Goal: Information Seeking & Learning: Learn about a topic

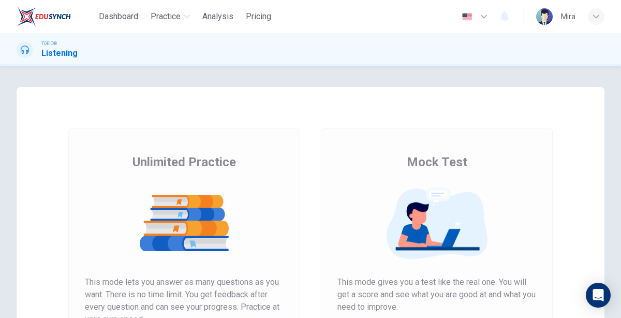
scroll to position [102, 0]
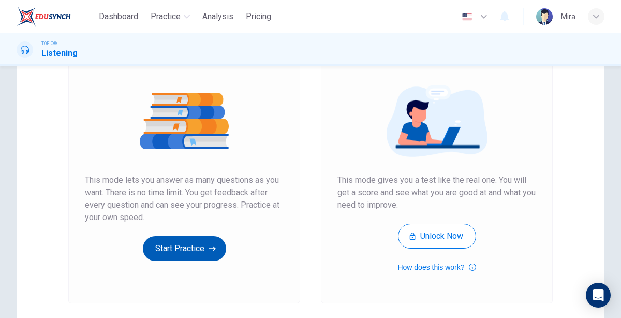
click at [176, 236] on button "Start Practice" at bounding box center [184, 248] width 83 height 25
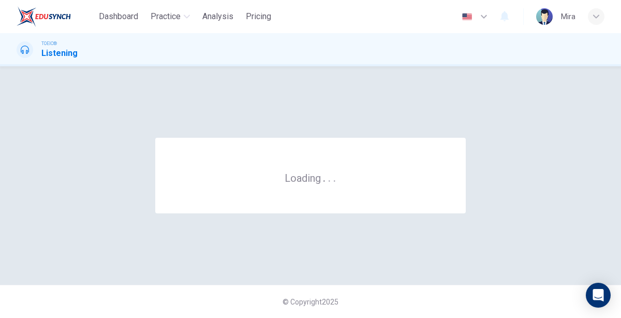
scroll to position [0, 0]
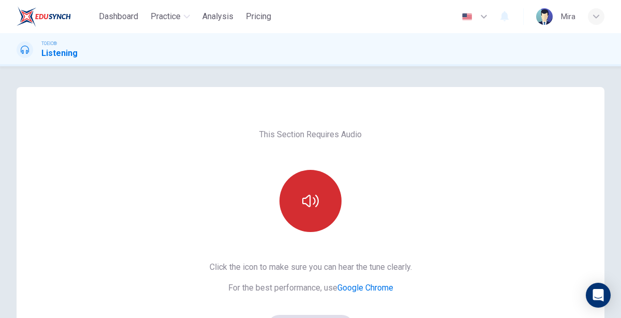
click at [308, 179] on button "button" at bounding box center [310, 201] width 62 height 62
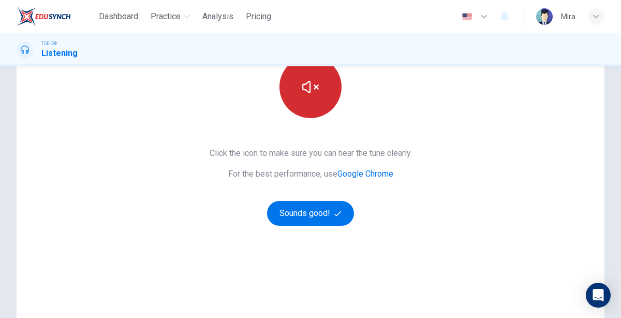
scroll to position [127, 0]
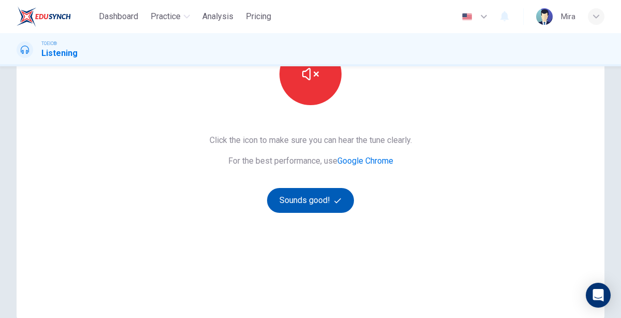
click at [308, 201] on button "Sounds good!" at bounding box center [310, 200] width 87 height 25
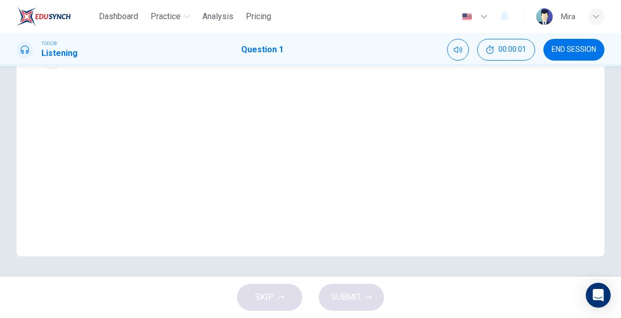
scroll to position [0, 0]
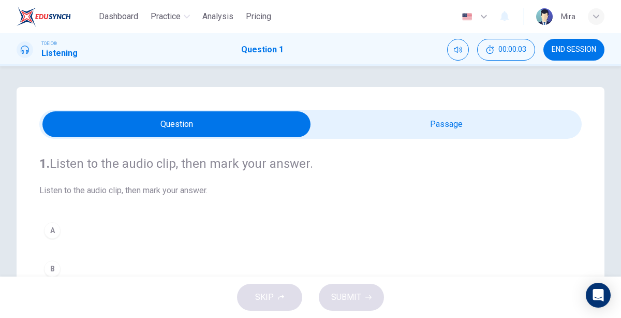
click at [381, 131] on input "checkbox" at bounding box center [176, 124] width 813 height 26
checkbox input "true"
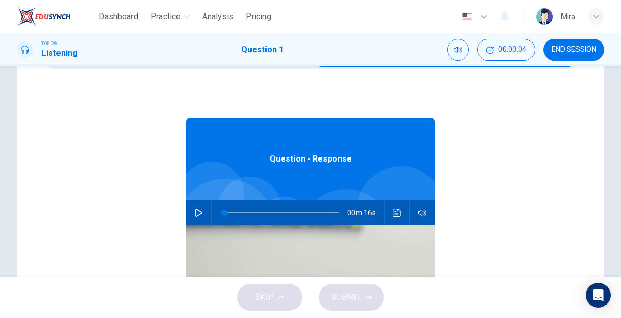
scroll to position [69, 0]
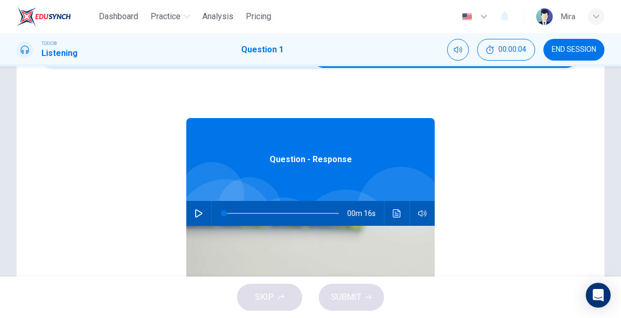
click at [381, 131] on div "Question - Response" at bounding box center [310, 159] width 248 height 83
click at [200, 209] on icon "button" at bounding box center [198, 213] width 8 height 8
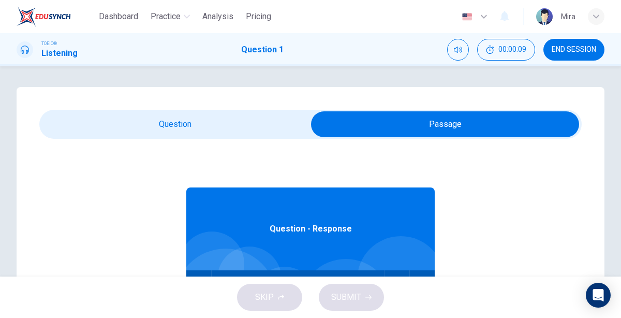
type input "18"
click at [167, 119] on input "checkbox" at bounding box center [444, 124] width 813 height 26
checkbox input "false"
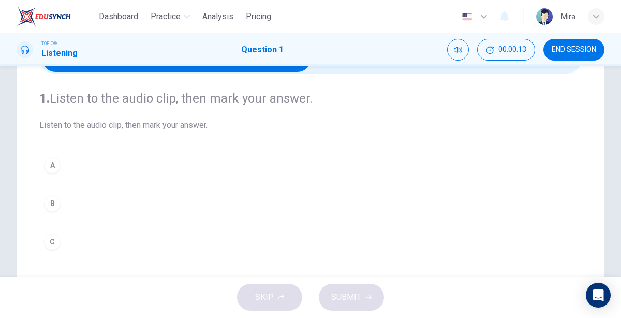
scroll to position [65, 0]
click at [55, 163] on div "A" at bounding box center [52, 165] width 17 height 17
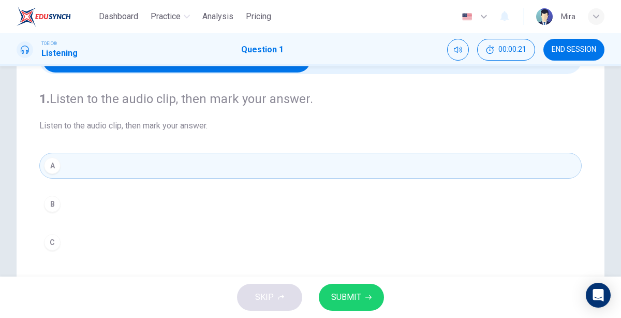
click at [335, 298] on span "SUBMIT" at bounding box center [346, 297] width 30 height 14
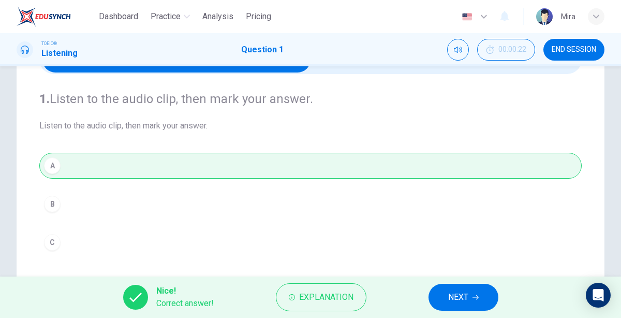
click at [441, 288] on button "NEXT" at bounding box center [463, 296] width 70 height 27
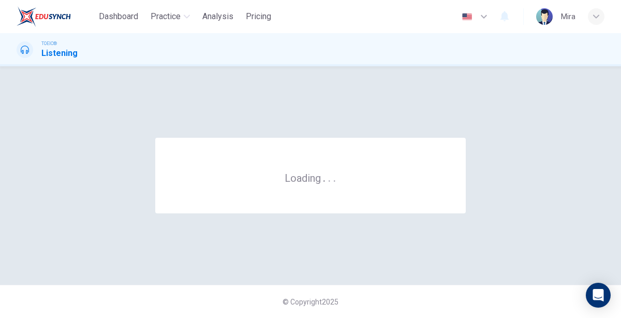
scroll to position [0, 0]
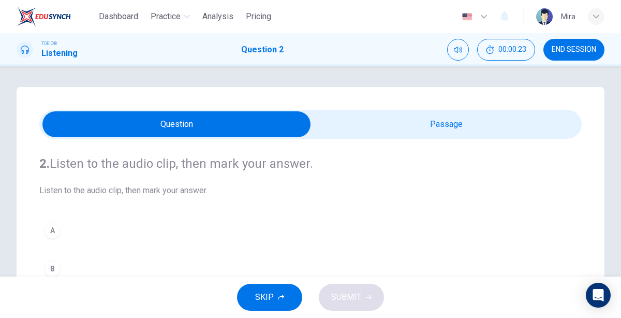
click at [417, 119] on input "checkbox" at bounding box center [176, 124] width 813 height 26
checkbox input "true"
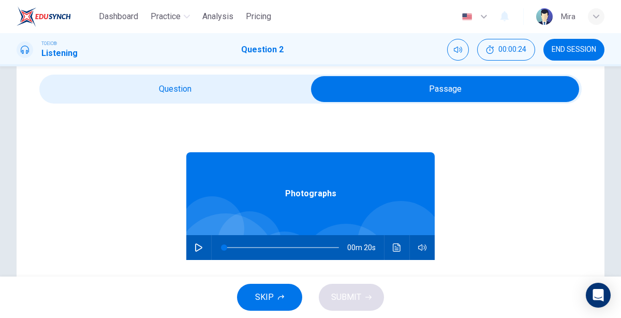
scroll to position [34, 0]
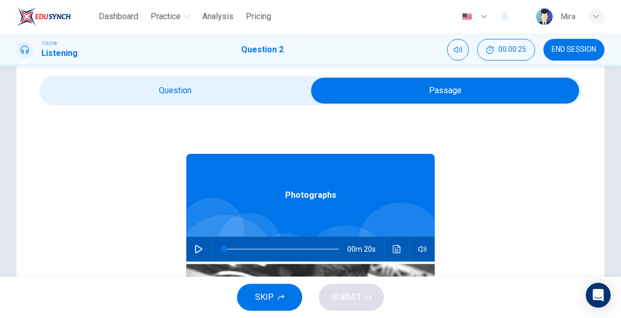
click at [194, 251] on icon "button" at bounding box center [198, 249] width 8 height 8
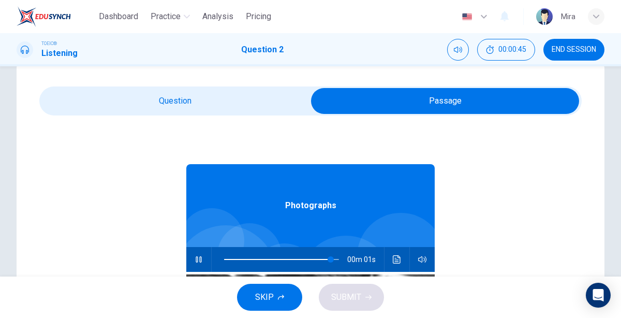
scroll to position [0, 0]
type input "98"
click at [204, 104] on input "checkbox" at bounding box center [444, 101] width 813 height 26
checkbox input "false"
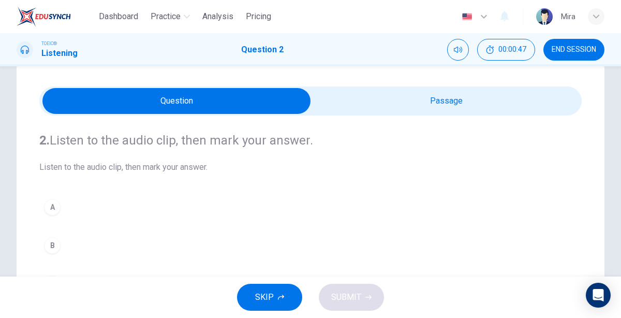
click at [74, 207] on button "A" at bounding box center [310, 207] width 542 height 26
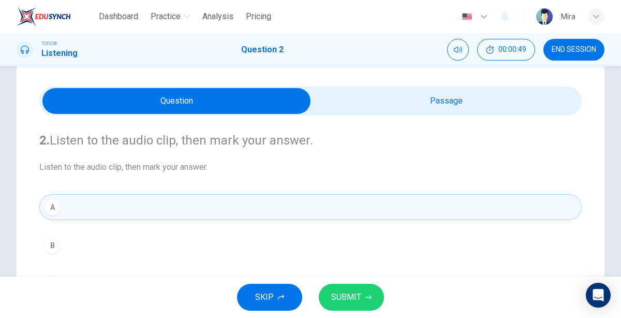
click at [330, 301] on button "SUBMIT" at bounding box center [351, 296] width 65 height 27
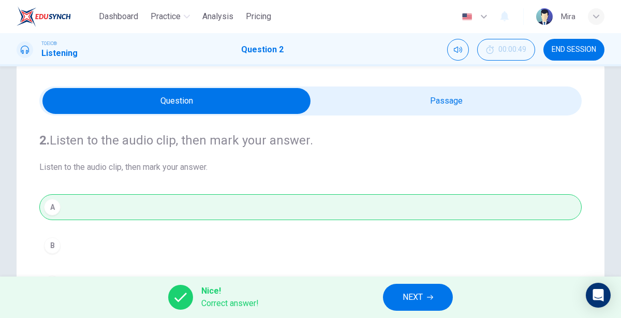
click at [404, 293] on span "NEXT" at bounding box center [412, 297] width 20 height 14
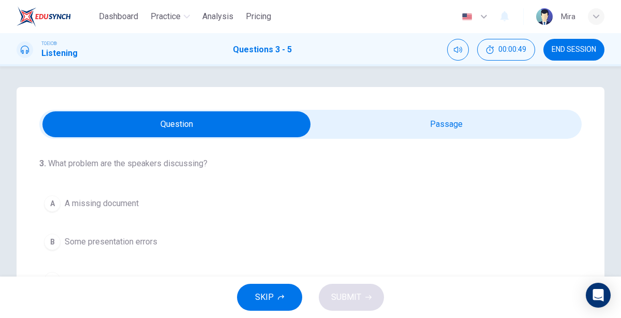
click at [404, 127] on input "checkbox" at bounding box center [176, 124] width 813 height 26
checkbox input "true"
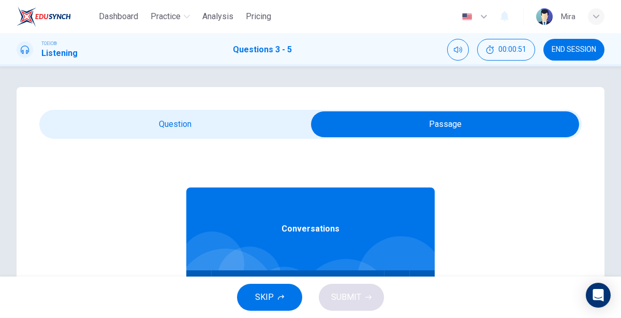
scroll to position [57, 0]
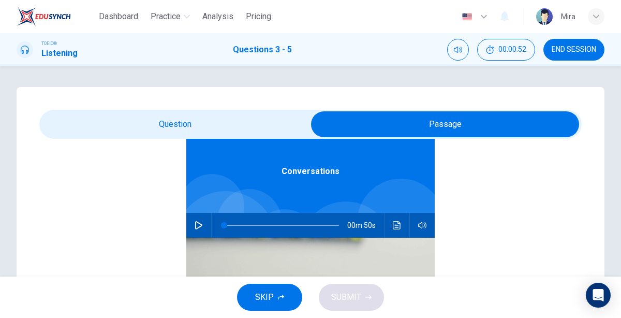
click at [196, 225] on icon "button" at bounding box center [198, 225] width 8 height 8
click at [194, 225] on icon "button" at bounding box center [198, 225] width 8 height 8
click at [223, 224] on div at bounding box center [279, 225] width 135 height 25
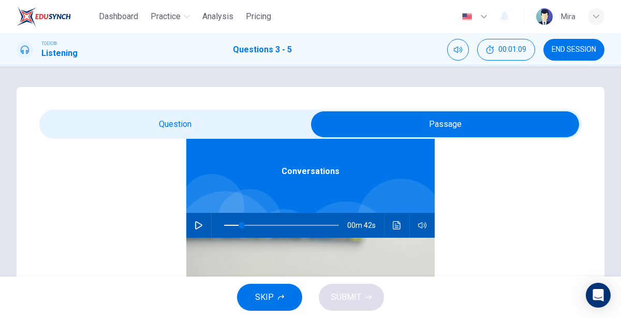
click at [225, 225] on span at bounding box center [281, 225] width 115 height 14
click at [195, 221] on icon "button" at bounding box center [198, 225] width 8 height 8
type input "9"
click at [165, 120] on input "checkbox" at bounding box center [444, 124] width 813 height 26
checkbox input "false"
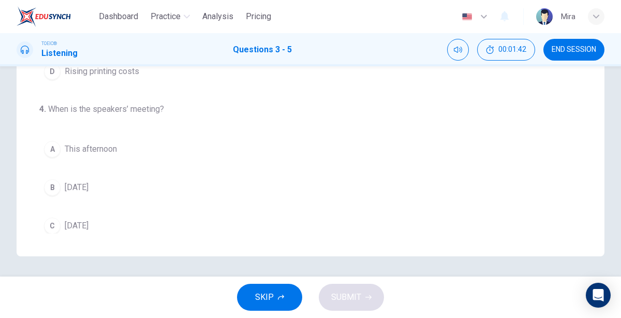
scroll to position [0, 0]
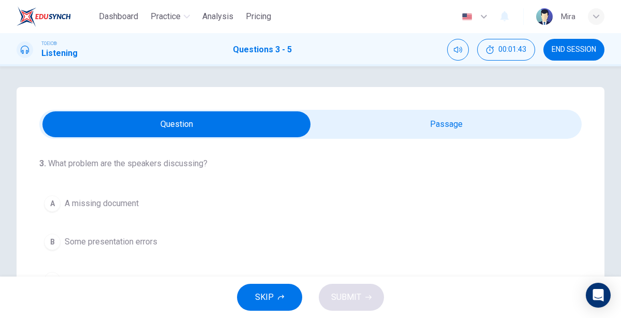
type input "65"
click at [418, 128] on input "checkbox" at bounding box center [176, 124] width 813 height 26
checkbox input "true"
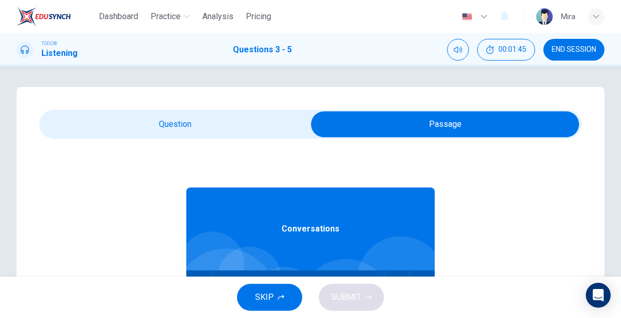
scroll to position [57, 0]
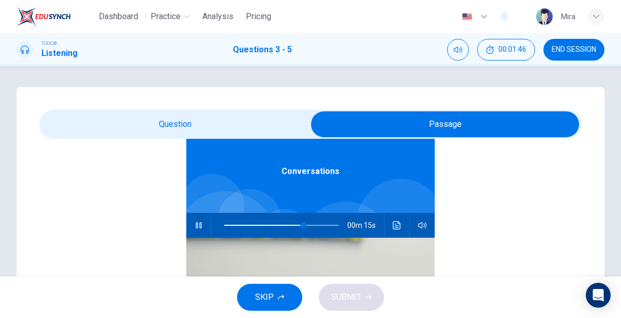
click at [224, 225] on span at bounding box center [281, 225] width 115 height 14
type input "6"
click at [209, 117] on input "checkbox" at bounding box center [444, 124] width 813 height 26
checkbox input "false"
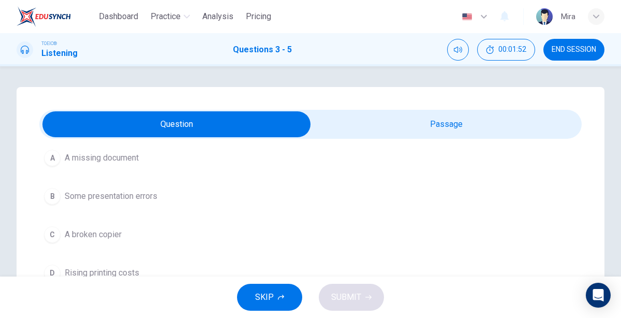
scroll to position [45, 0]
click at [96, 234] on span "A broken copier" at bounding box center [93, 235] width 57 height 12
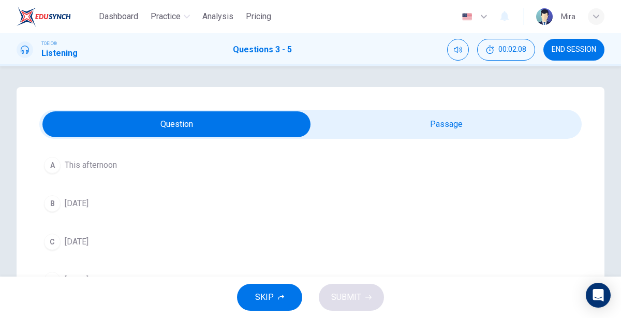
scroll to position [225, 0]
click at [93, 235] on button "C This Friday" at bounding box center [310, 247] width 542 height 26
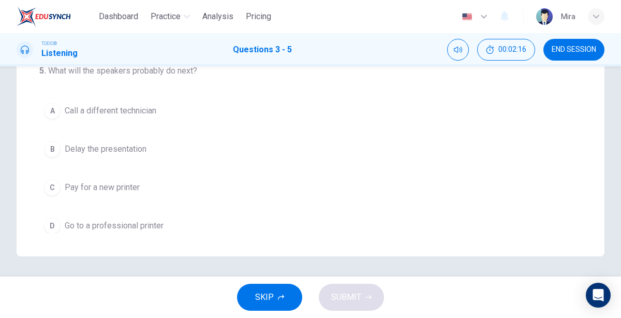
scroll to position [230, 0]
click at [110, 220] on span "Go to a professional printer" at bounding box center [114, 226] width 99 height 12
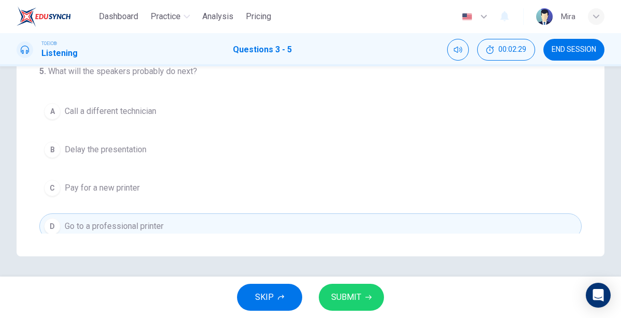
click at [336, 302] on span "SUBMIT" at bounding box center [346, 297] width 30 height 14
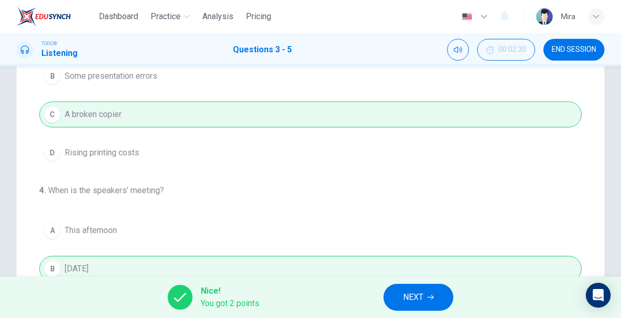
scroll to position [166, 0]
click at [574, 55] on button "END SESSION" at bounding box center [573, 50] width 61 height 22
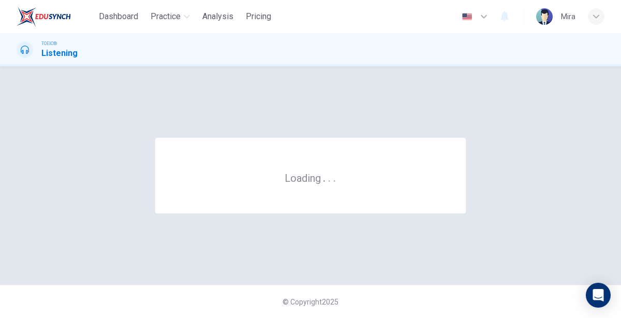
scroll to position [0, 0]
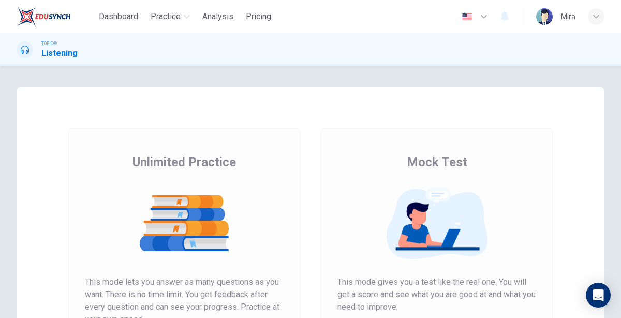
scroll to position [182, 0]
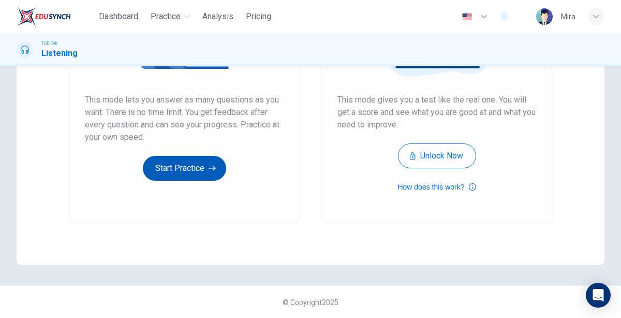
click at [194, 165] on button "Start Practice" at bounding box center [184, 168] width 83 height 25
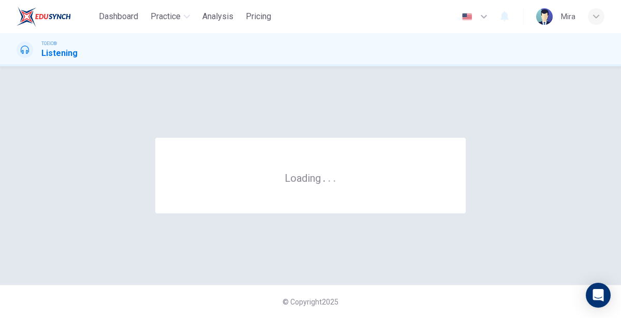
scroll to position [0, 0]
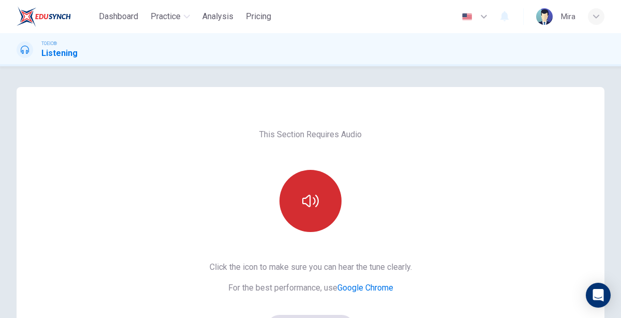
click at [335, 183] on button "button" at bounding box center [310, 201] width 62 height 62
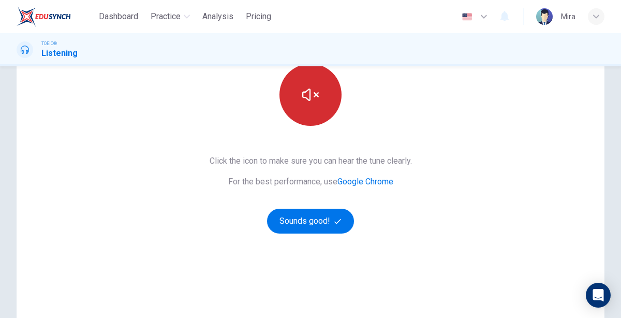
scroll to position [110, 0]
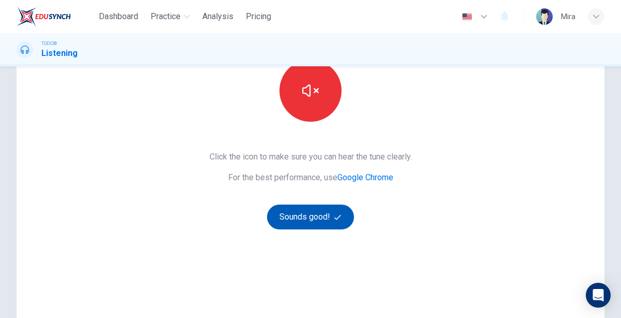
click at [319, 209] on button "Sounds good!" at bounding box center [310, 216] width 87 height 25
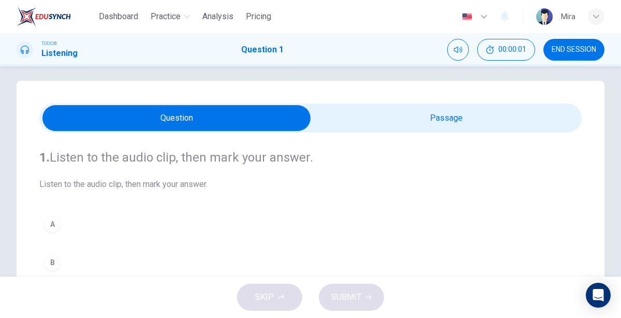
scroll to position [0, 0]
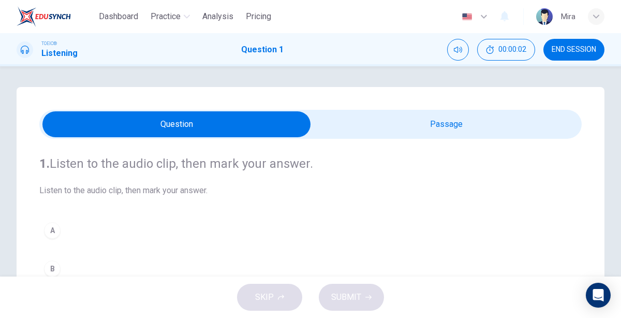
click at [389, 115] on input "checkbox" at bounding box center [176, 124] width 813 height 26
checkbox input "true"
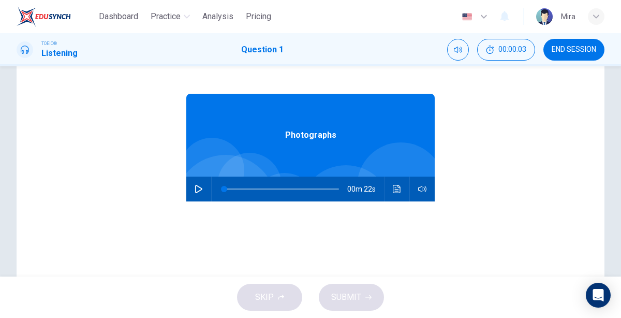
scroll to position [98, 0]
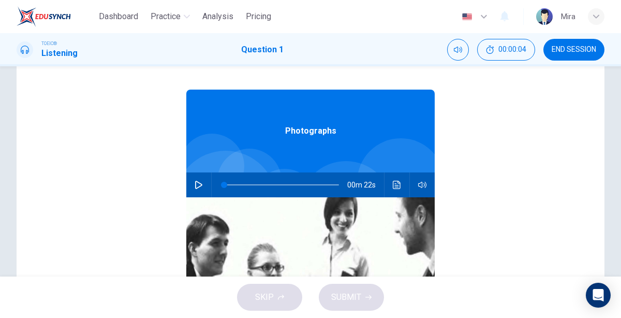
click at [199, 184] on icon "button" at bounding box center [198, 184] width 8 height 8
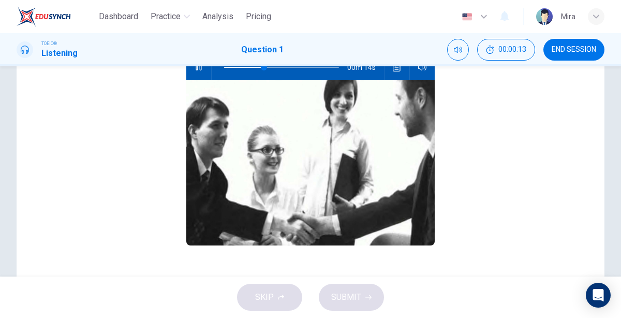
scroll to position [158, 0]
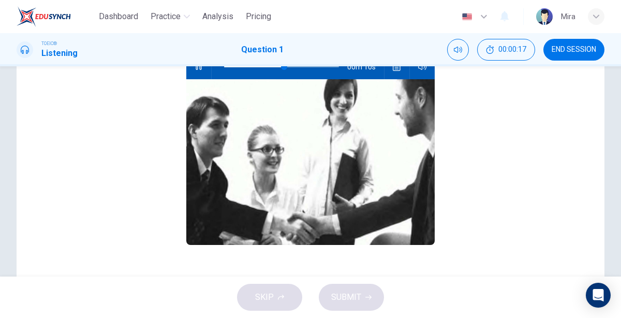
click at [199, 184] on img at bounding box center [310, 161] width 248 height 165
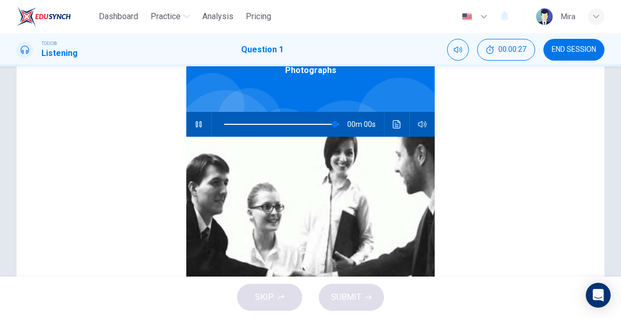
scroll to position [0, 0]
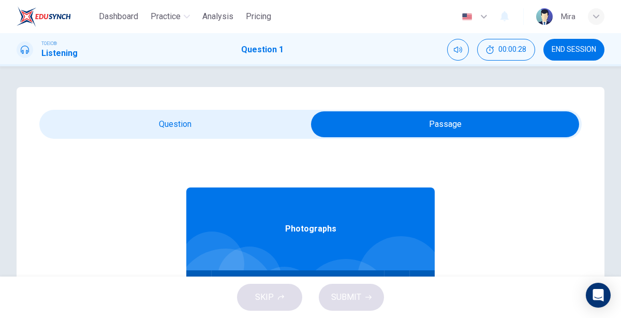
type input "0"
click at [159, 125] on input "checkbox" at bounding box center [444, 124] width 813 height 26
checkbox input "false"
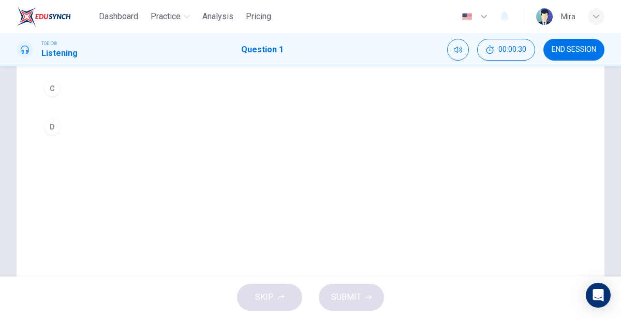
scroll to position [217, 0]
click at [50, 126] on div "D" at bounding box center [52, 127] width 17 height 17
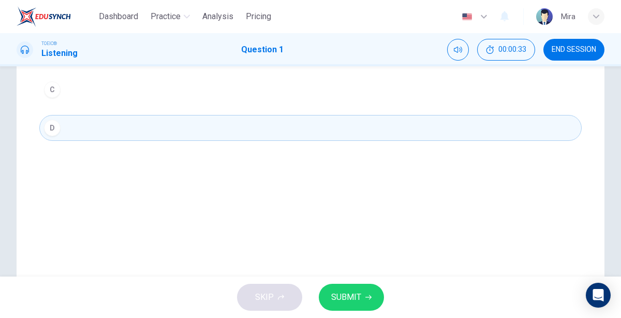
click at [363, 287] on button "SUBMIT" at bounding box center [351, 296] width 65 height 27
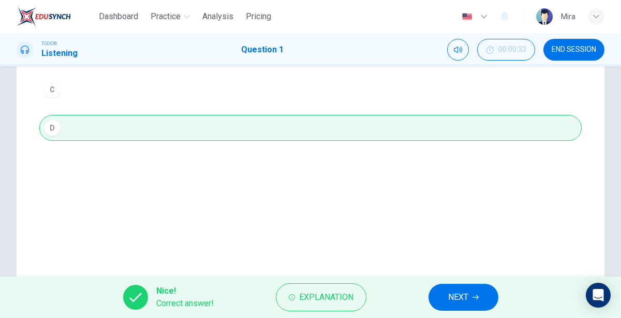
click at [434, 297] on button "NEXT" at bounding box center [463, 296] width 70 height 27
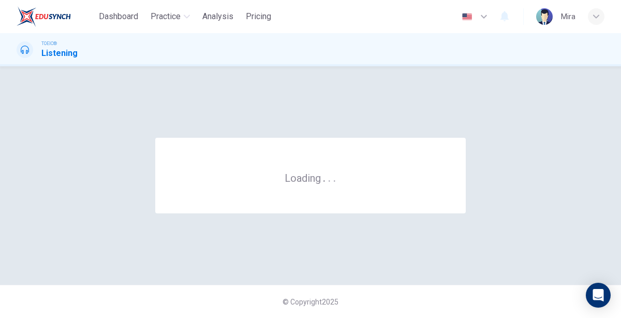
scroll to position [0, 0]
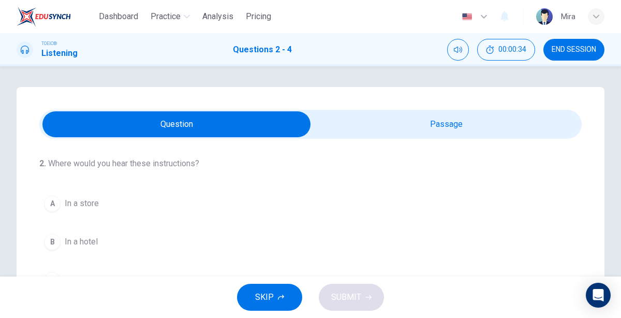
click at [427, 138] on span at bounding box center [310, 124] width 542 height 29
click at [427, 111] on span at bounding box center [310, 124] width 542 height 29
click at [426, 119] on input "checkbox" at bounding box center [176, 124] width 813 height 26
checkbox input "true"
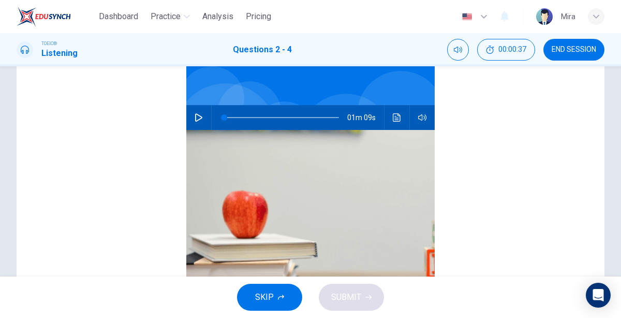
scroll to position [52, 0]
click at [198, 115] on icon "button" at bounding box center [198, 118] width 7 height 8
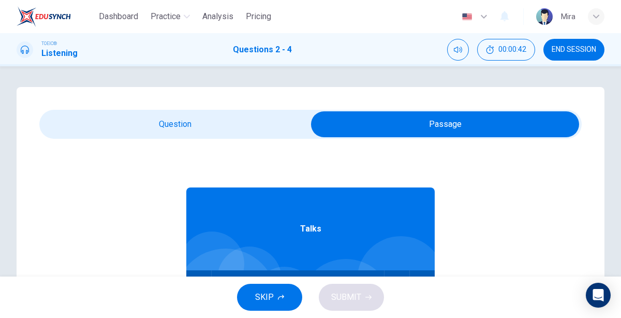
scroll to position [0, 0]
type input "3"
click at [192, 127] on input "checkbox" at bounding box center [444, 124] width 813 height 26
checkbox input "false"
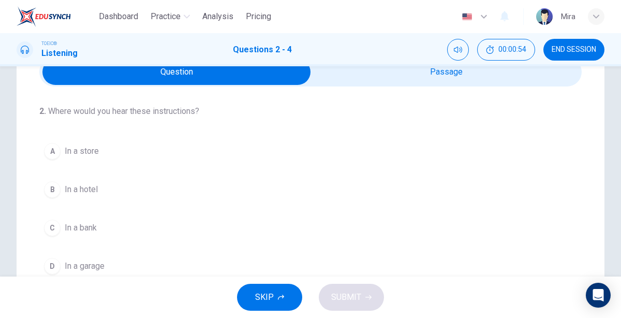
click at [83, 228] on span "In a bank" at bounding box center [81, 227] width 32 height 12
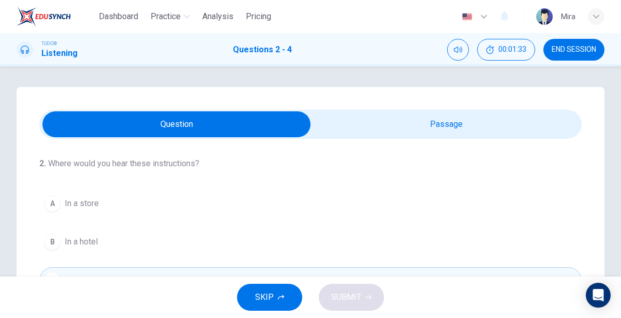
type input "76"
click at [421, 116] on input "checkbox" at bounding box center [176, 124] width 813 height 26
checkbox input "true"
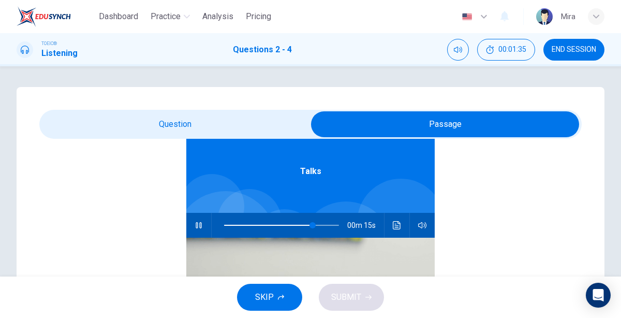
scroll to position [54, 0]
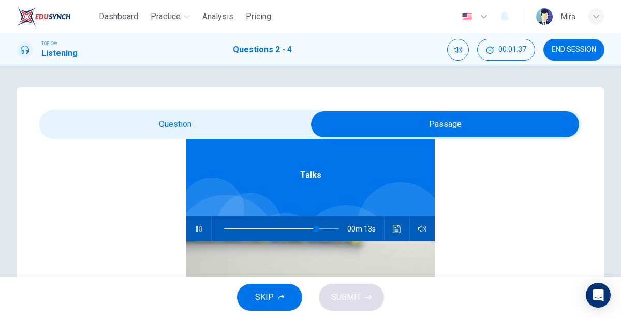
click at [224, 229] on span at bounding box center [281, 228] width 115 height 14
type input "1"
click at [230, 119] on input "checkbox" at bounding box center [444, 124] width 813 height 26
checkbox input "false"
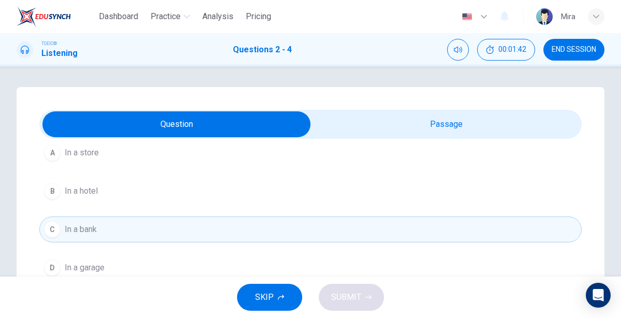
scroll to position [49, 0]
click at [131, 194] on button "B In a hotel" at bounding box center [310, 192] width 542 height 26
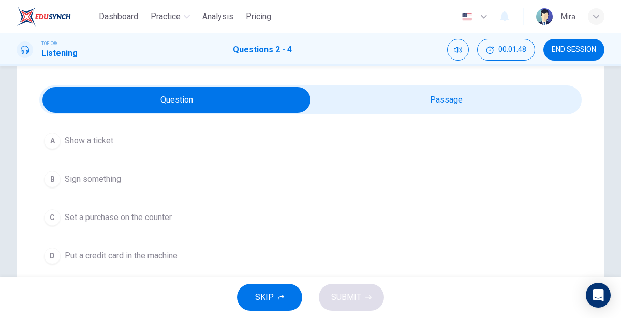
scroll to position [26, 0]
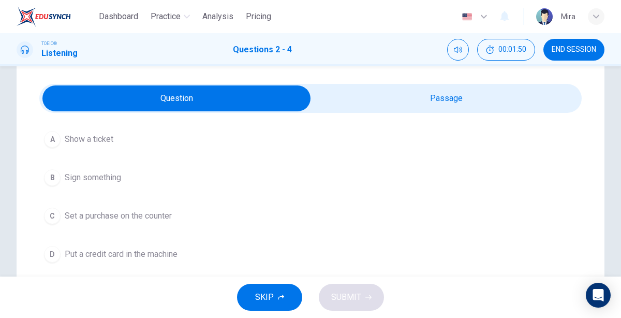
click at [124, 248] on span "Put a credit card in the machine" at bounding box center [121, 254] width 113 height 12
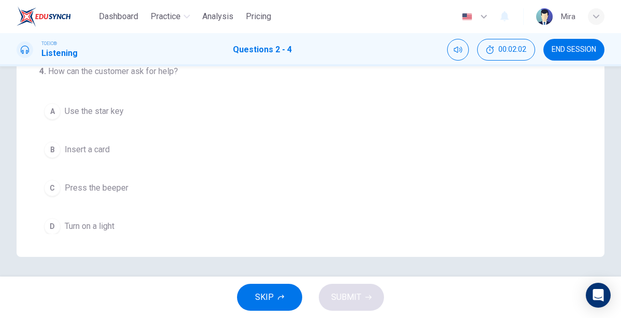
scroll to position [245, 0]
click at [46, 215] on button "D Turn on a light" at bounding box center [310, 228] width 542 height 26
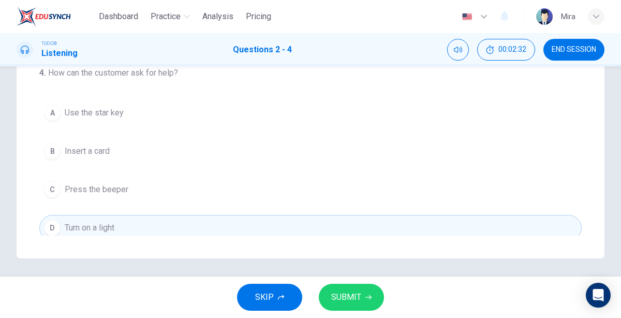
click at [95, 183] on span "Press the beeper" at bounding box center [97, 189] width 64 height 12
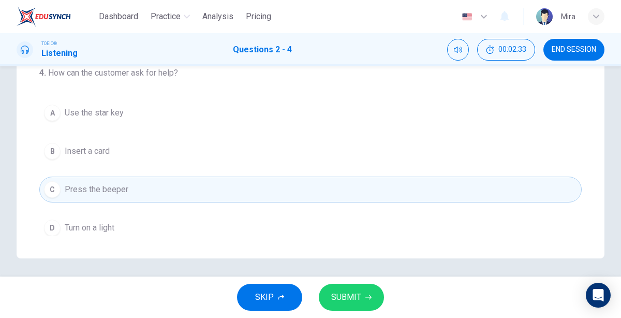
click at [339, 290] on span "SUBMIT" at bounding box center [346, 297] width 30 height 14
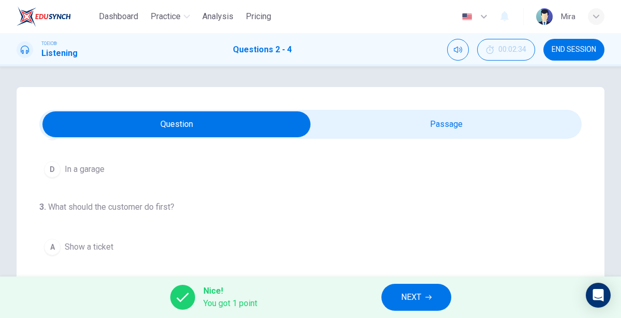
scroll to position [0, 0]
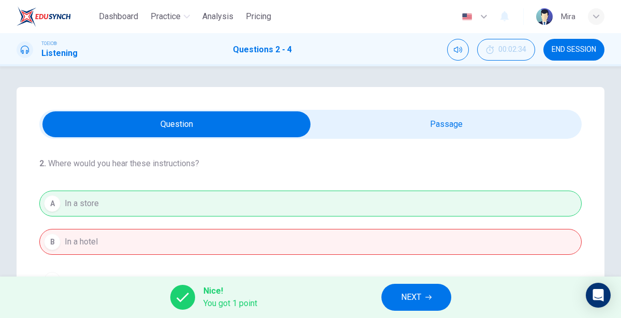
click at [401, 293] on span "NEXT" at bounding box center [411, 297] width 20 height 14
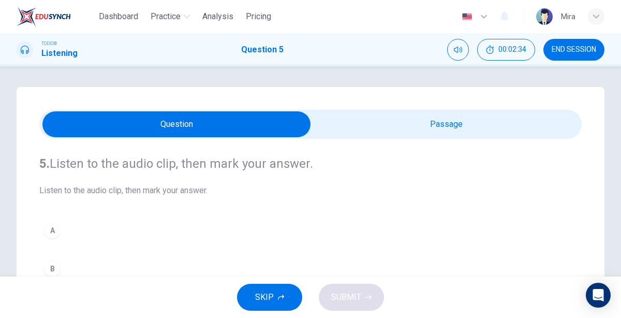
click at [393, 120] on input "checkbox" at bounding box center [176, 124] width 813 height 26
checkbox input "true"
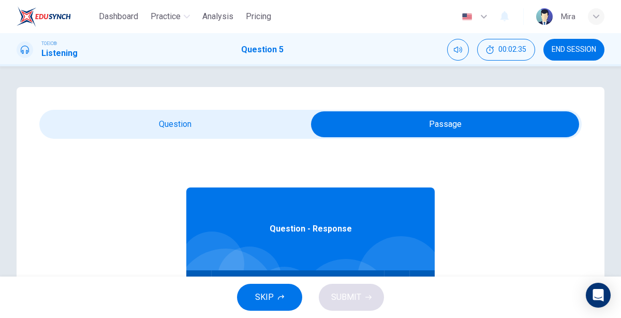
scroll to position [57, 0]
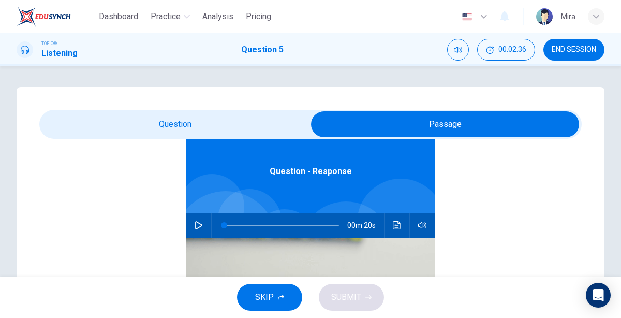
click at [201, 225] on icon "button" at bounding box center [198, 225] width 7 height 8
type input "14"
click at [171, 134] on input "checkbox" at bounding box center [444, 124] width 813 height 26
checkbox input "false"
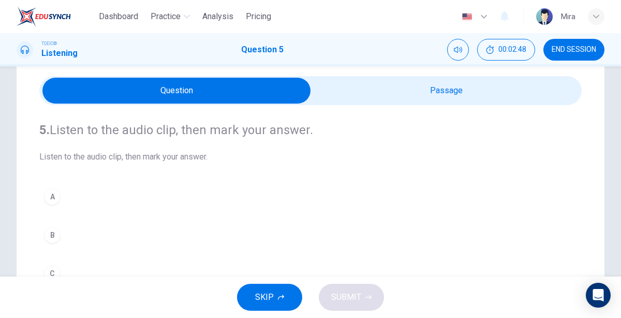
scroll to position [34, 0]
type input "68"
click at [362, 88] on input "checkbox" at bounding box center [176, 91] width 813 height 26
checkbox input "true"
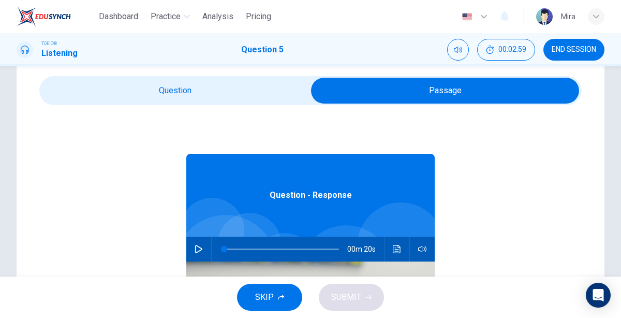
click at [197, 250] on icon "button" at bounding box center [198, 249] width 8 height 8
type input "14"
click at [117, 87] on input "checkbox" at bounding box center [444, 91] width 813 height 26
checkbox input "false"
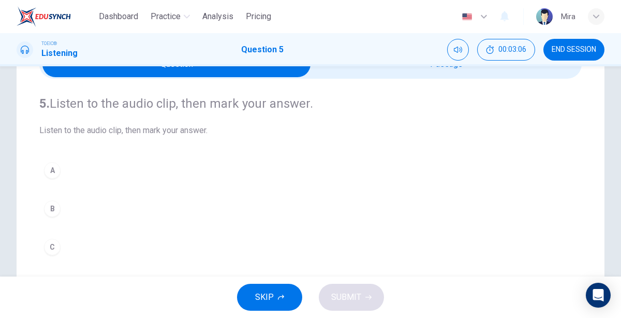
scroll to position [62, 0]
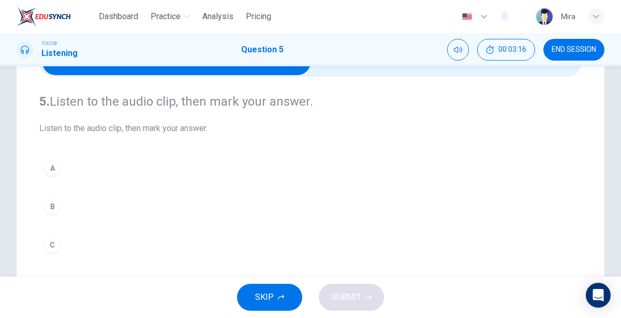
click at [50, 238] on div "C" at bounding box center [52, 244] width 17 height 17
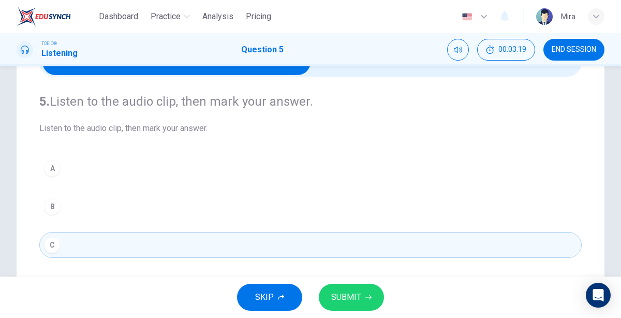
click at [333, 300] on span "SUBMIT" at bounding box center [346, 297] width 30 height 14
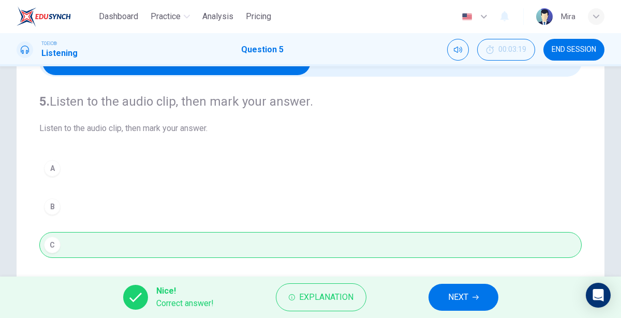
click at [443, 300] on button "NEXT" at bounding box center [463, 296] width 70 height 27
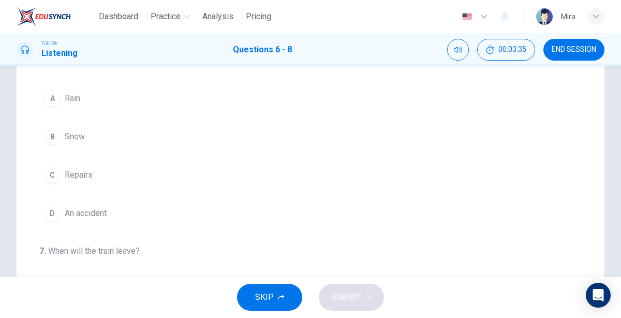
scroll to position [0, 0]
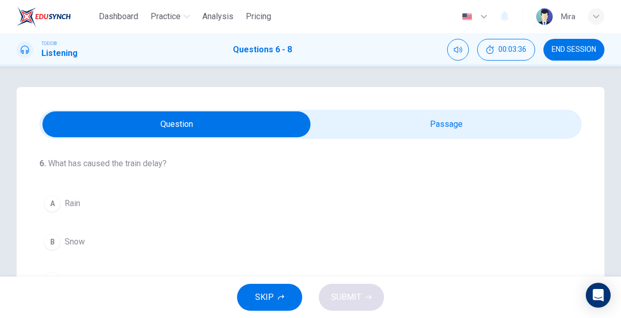
click at [421, 113] on input "checkbox" at bounding box center [176, 124] width 813 height 26
checkbox input "true"
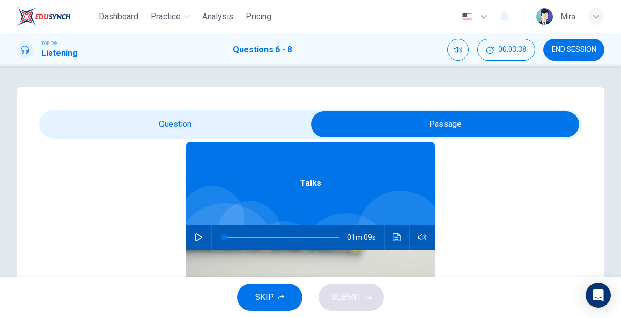
scroll to position [43, 0]
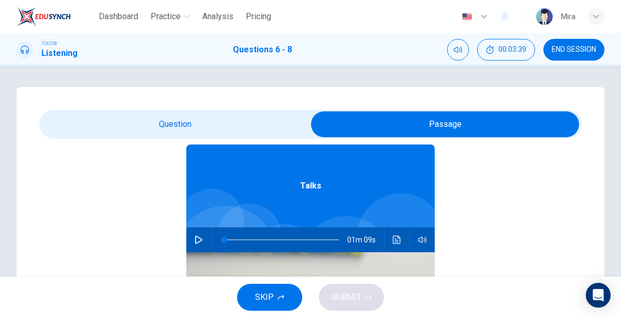
click at [193, 237] on button "button" at bounding box center [198, 239] width 17 height 25
type input "1"
click at [202, 124] on input "checkbox" at bounding box center [444, 124] width 813 height 26
checkbox input "false"
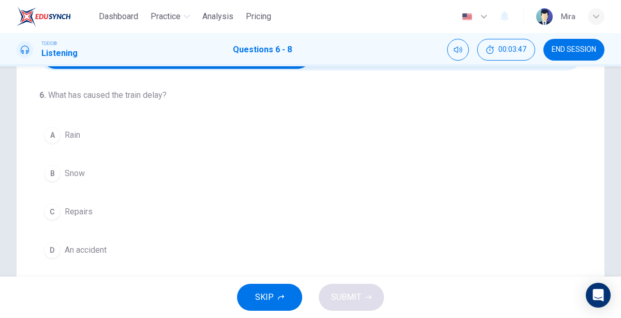
scroll to position [68, 0]
click at [74, 171] on span "Snow" at bounding box center [75, 173] width 20 height 12
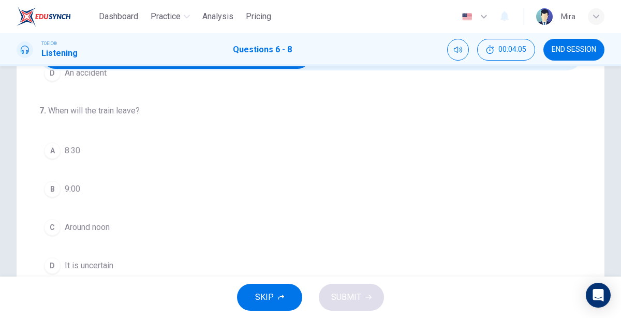
scroll to position [181, 0]
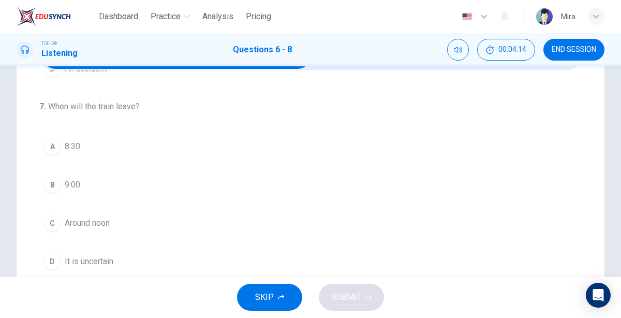
click at [97, 217] on span "Around noon" at bounding box center [87, 223] width 45 height 12
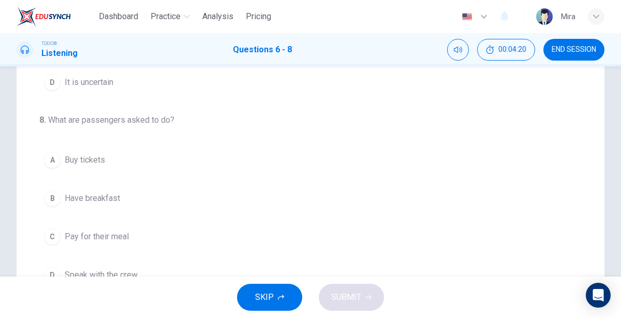
scroll to position [202, 0]
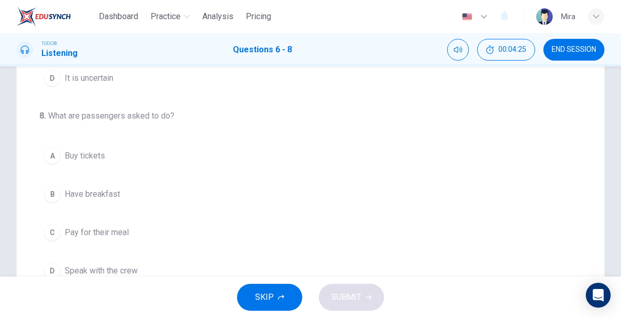
click at [106, 188] on span "Have breakfast" at bounding box center [92, 194] width 55 height 12
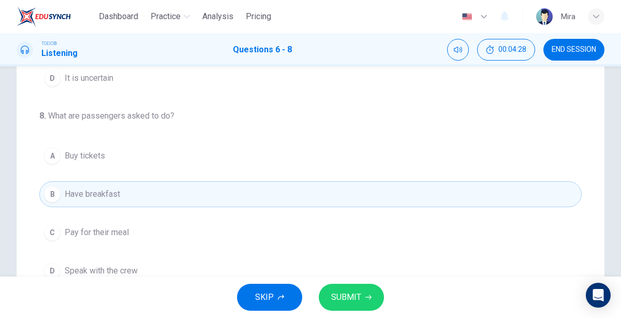
click at [348, 300] on span "SUBMIT" at bounding box center [346, 297] width 30 height 14
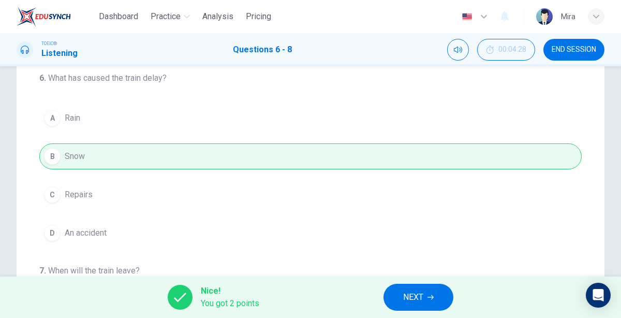
scroll to position [84, 0]
click at [397, 295] on button "NEXT" at bounding box center [418, 296] width 70 height 27
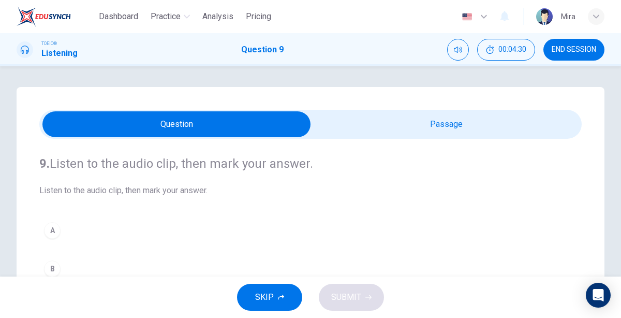
click at [393, 134] on input "checkbox" at bounding box center [176, 124] width 813 height 26
checkbox input "true"
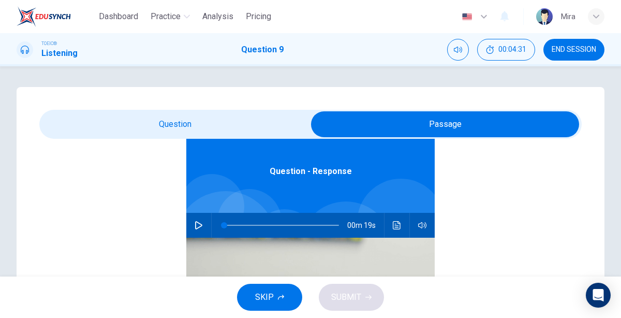
scroll to position [56, 0]
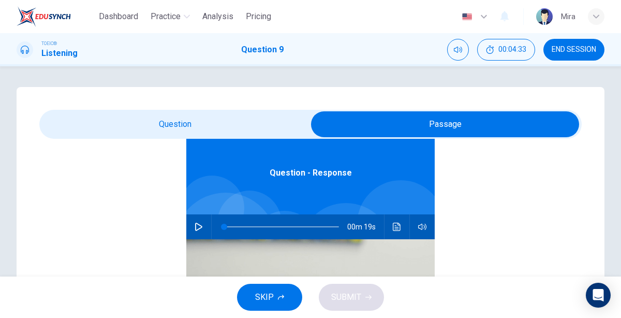
click at [199, 229] on icon "button" at bounding box center [198, 226] width 8 height 8
type input "4"
click at [188, 112] on input "checkbox" at bounding box center [444, 124] width 813 height 26
checkbox input "false"
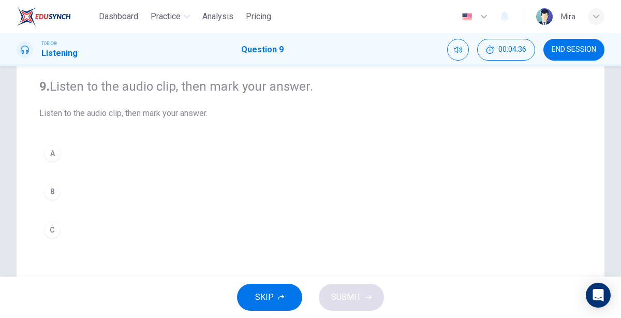
scroll to position [76, 0]
click at [53, 223] on div "C" at bounding box center [52, 231] width 17 height 17
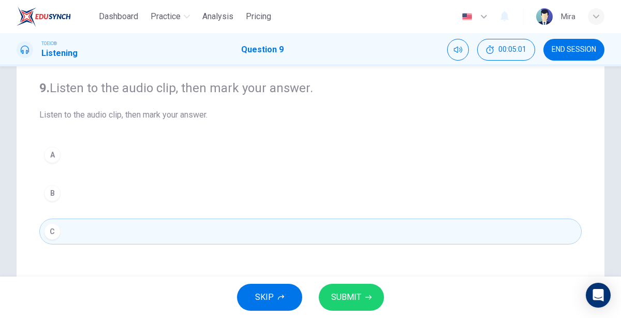
click at [324, 291] on button "SUBMIT" at bounding box center [351, 296] width 65 height 27
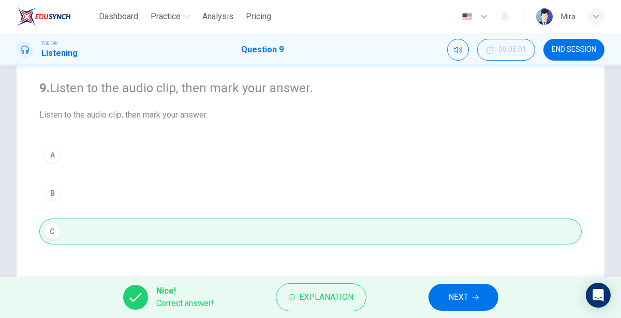
click at [456, 295] on span "NEXT" at bounding box center [458, 297] width 20 height 14
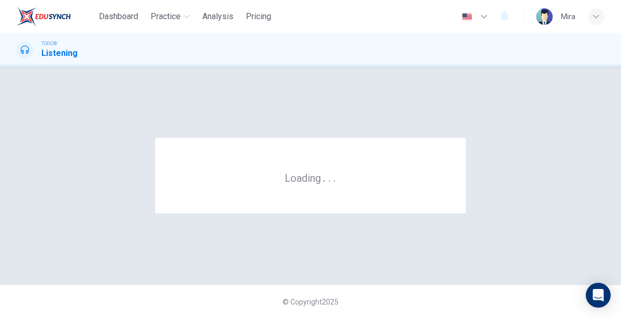
scroll to position [0, 0]
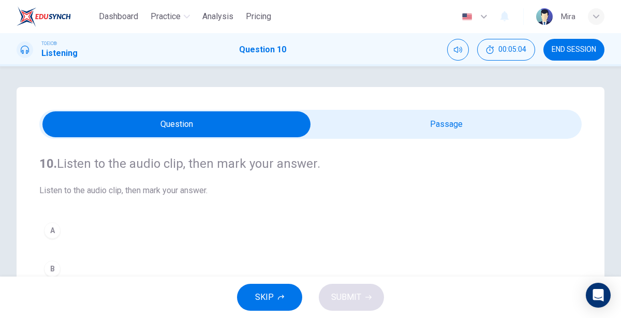
click at [391, 127] on input "checkbox" at bounding box center [176, 124] width 813 height 26
checkbox input "true"
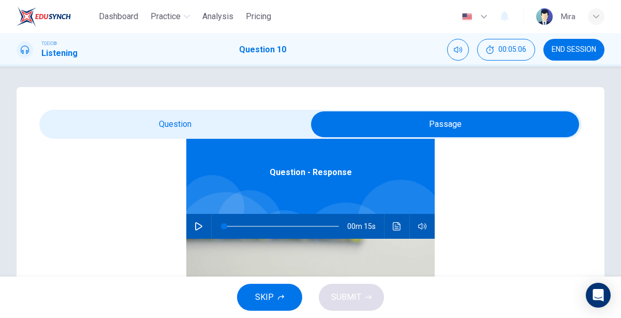
scroll to position [57, 0]
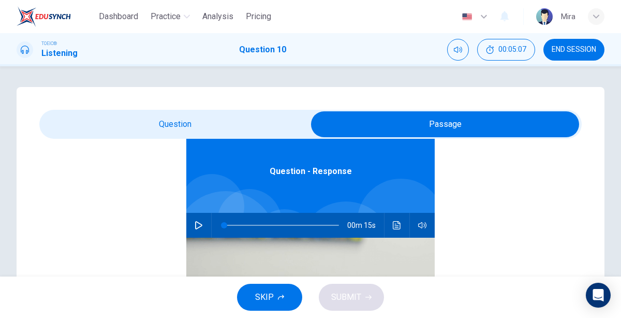
click at [202, 227] on icon "button" at bounding box center [198, 225] width 8 height 8
type input "5"
click at [140, 121] on input "checkbox" at bounding box center [444, 124] width 813 height 26
checkbox input "false"
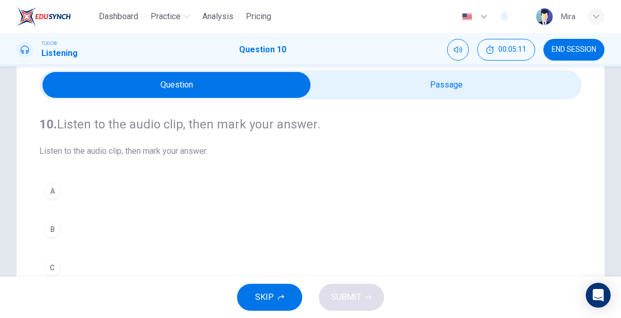
scroll to position [39, 0]
click at [55, 259] on div "C" at bounding box center [52, 267] width 17 height 17
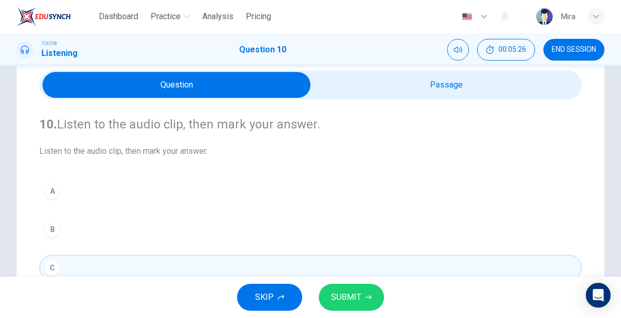
click at [326, 288] on button "SUBMIT" at bounding box center [351, 296] width 65 height 27
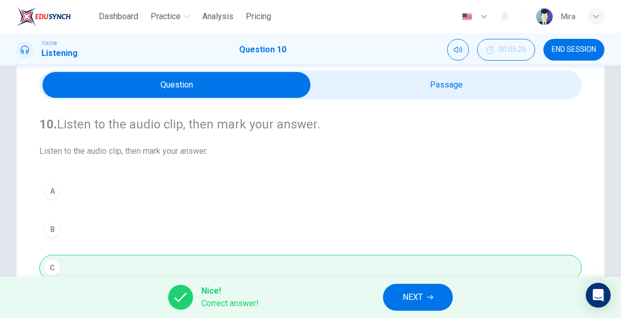
click at [416, 294] on span "NEXT" at bounding box center [412, 297] width 20 height 14
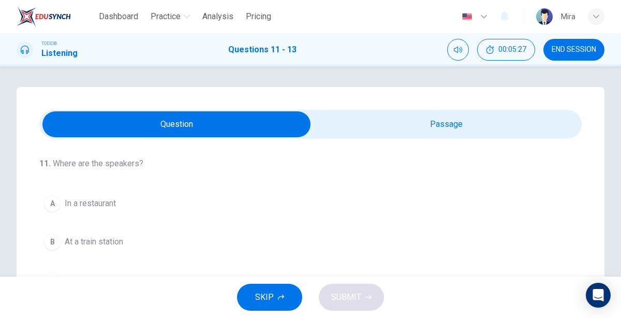
click at [425, 118] on input "checkbox" at bounding box center [176, 124] width 813 height 26
click at [360, 125] on input "checkbox" at bounding box center [176, 124] width 813 height 26
checkbox input "true"
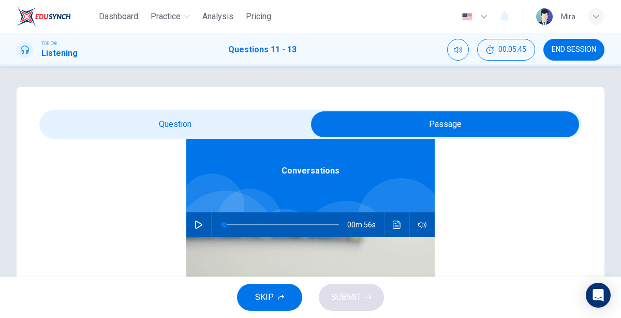
scroll to position [57, 0]
click at [195, 223] on icon "button" at bounding box center [198, 225] width 7 height 8
type input "2"
click at [195, 128] on input "checkbox" at bounding box center [444, 124] width 813 height 26
checkbox input "false"
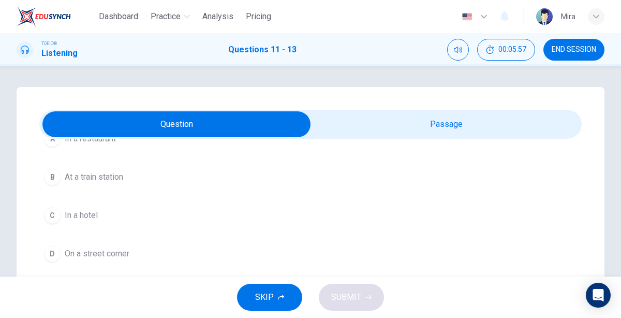
scroll to position [67, 0]
click at [65, 212] on span "In a hotel" at bounding box center [81, 212] width 33 height 12
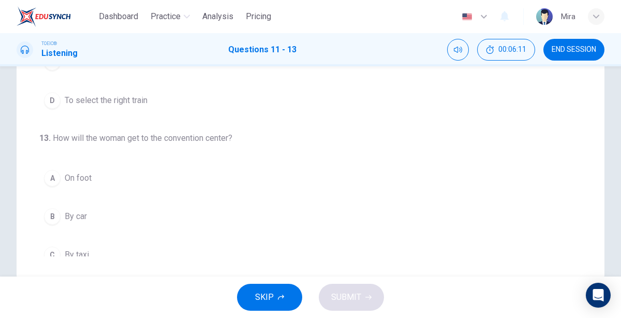
scroll to position [184, 0]
click at [65, 213] on span "By car" at bounding box center [76, 219] width 22 height 12
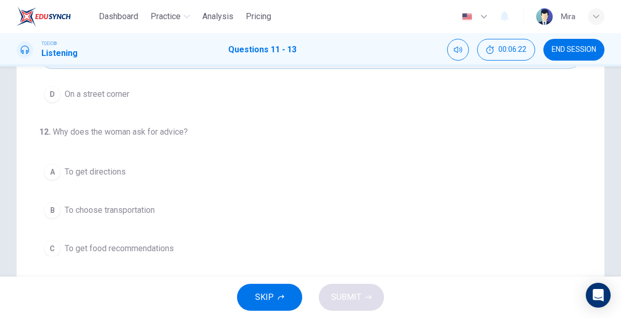
scroll to position [0, 0]
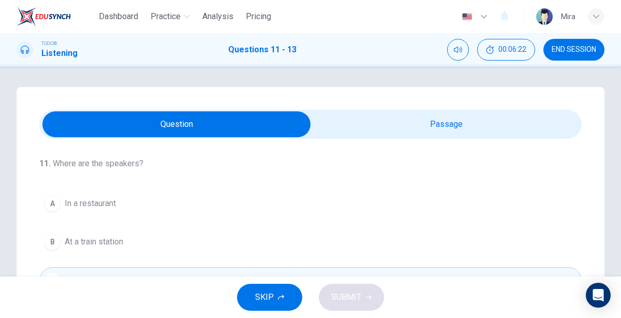
type input "59"
click at [408, 132] on input "checkbox" at bounding box center [176, 124] width 813 height 26
checkbox input "true"
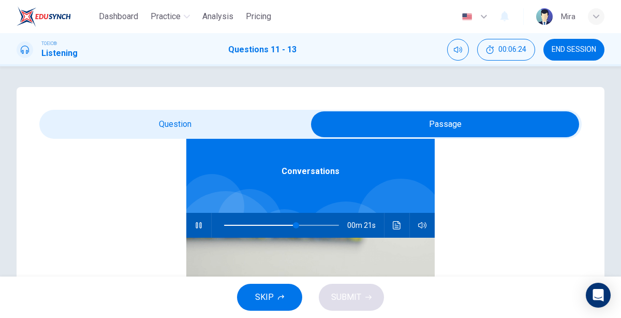
scroll to position [56, 0]
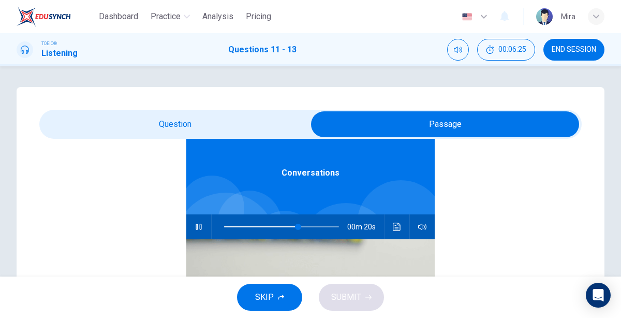
click at [224, 226] on span at bounding box center [261, 226] width 74 height 1
type input "2"
click at [227, 128] on input "checkbox" at bounding box center [444, 124] width 813 height 26
checkbox input "false"
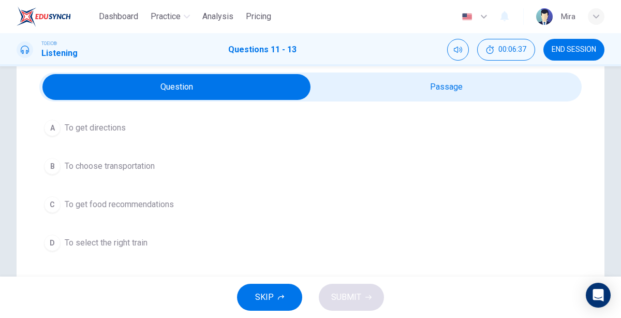
scroll to position [40, 0]
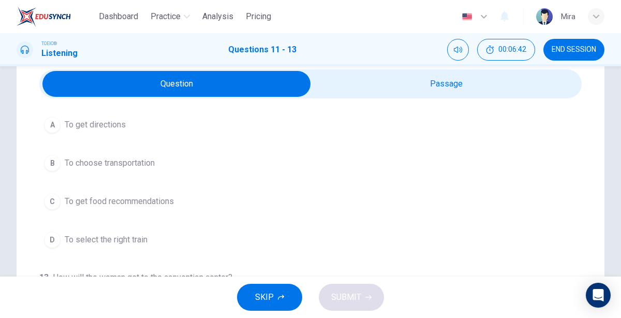
click at [131, 160] on span "To choose transportation" at bounding box center [110, 163] width 90 height 12
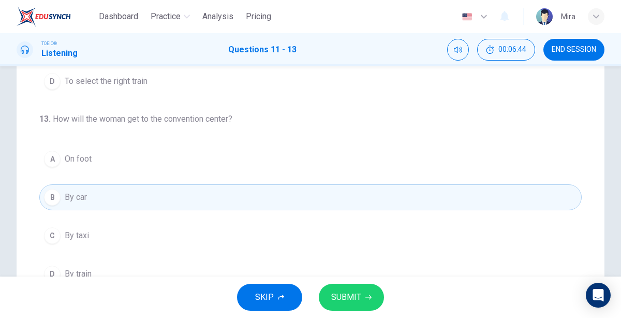
scroll to position [197, 0]
click at [79, 159] on span "On foot" at bounding box center [78, 160] width 27 height 12
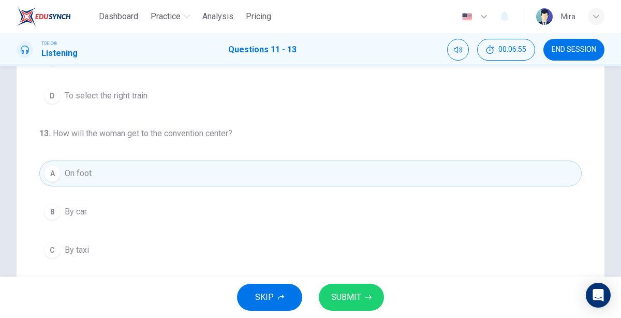
scroll to position [231, 0]
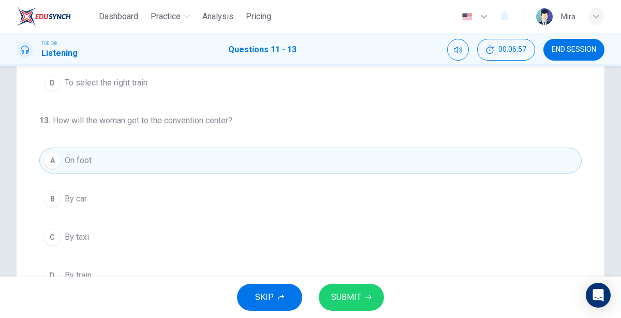
click at [336, 293] on span "SUBMIT" at bounding box center [346, 297] width 30 height 14
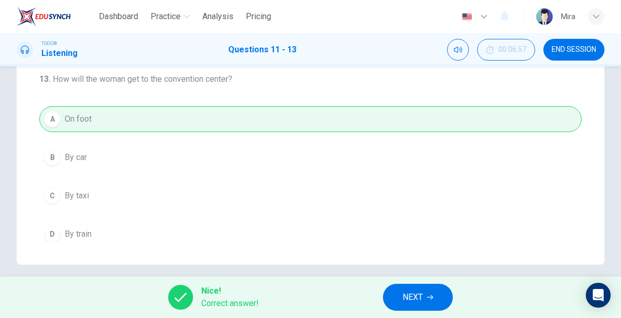
scroll to position [247, 0]
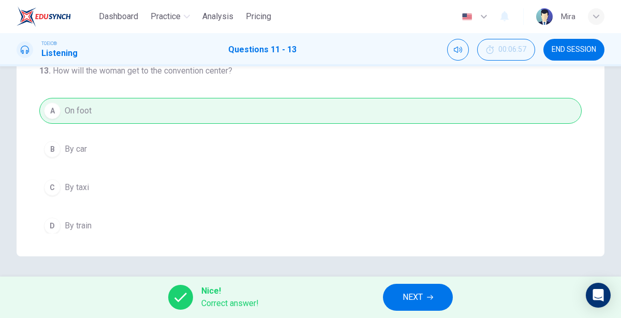
click at [434, 294] on button "NEXT" at bounding box center [418, 296] width 70 height 27
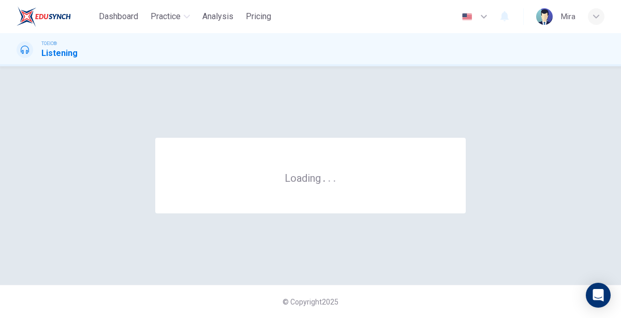
scroll to position [0, 0]
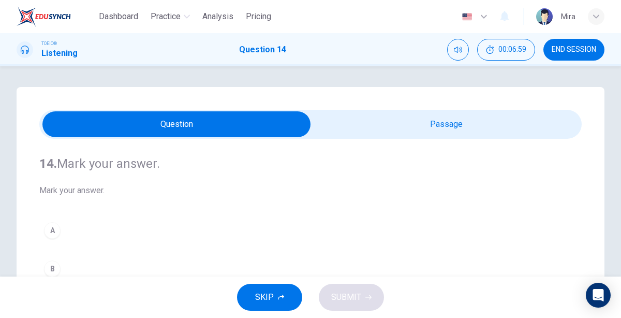
click at [397, 111] on input "checkbox" at bounding box center [176, 124] width 813 height 26
checkbox input "true"
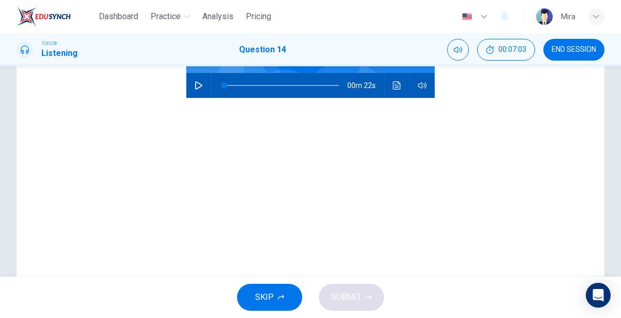
scroll to position [133, 0]
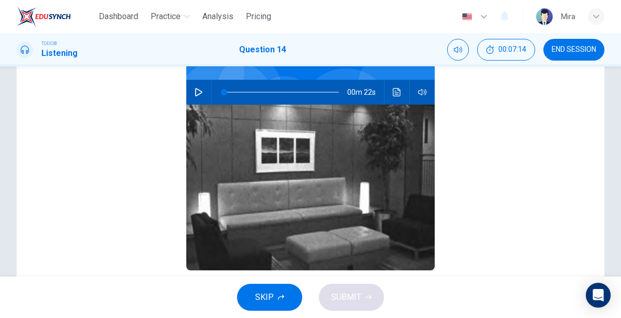
click at [200, 96] on button "button" at bounding box center [198, 92] width 17 height 25
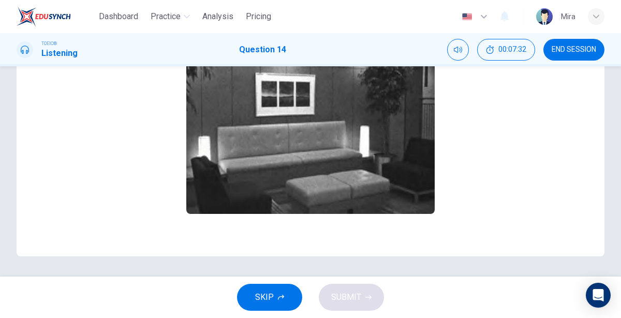
scroll to position [0, 0]
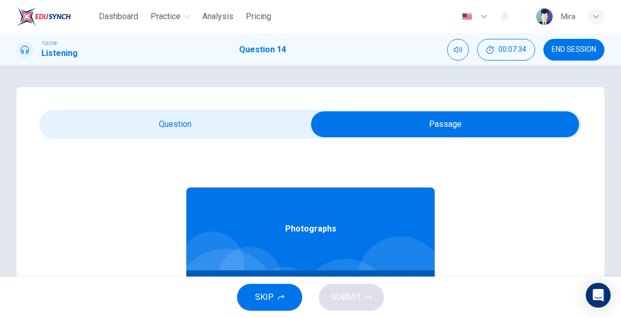
type input "87"
click at [197, 128] on input "checkbox" at bounding box center [444, 124] width 813 height 26
checkbox input "false"
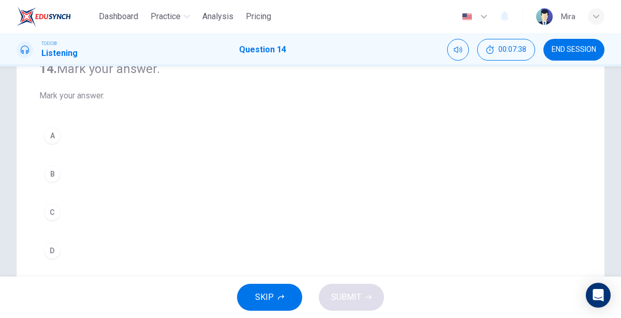
scroll to position [94, 0]
click at [54, 208] on div "C" at bounding box center [52, 213] width 17 height 17
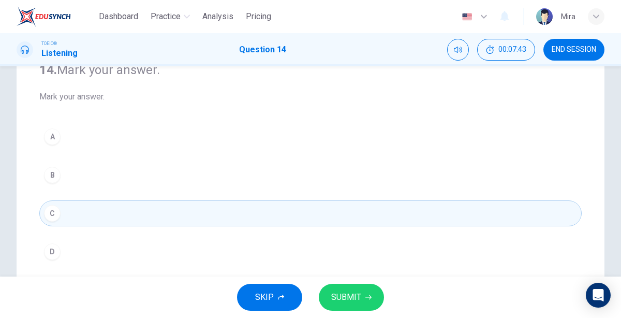
click at [368, 305] on button "SUBMIT" at bounding box center [351, 296] width 65 height 27
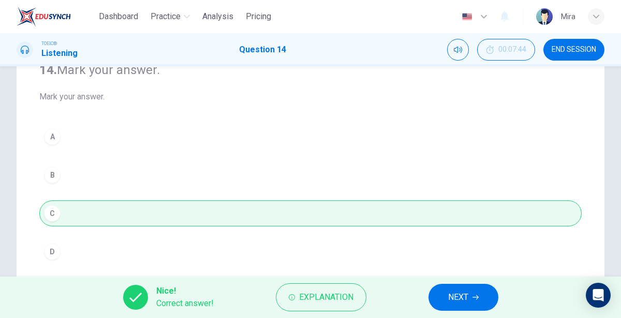
click at [441, 298] on button "NEXT" at bounding box center [463, 296] width 70 height 27
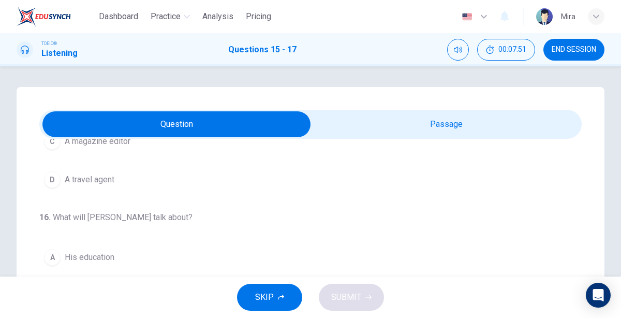
scroll to position [140, 0]
click at [555, 49] on span "END SESSION" at bounding box center [573, 50] width 44 height 8
